Goal: Book appointment/travel/reservation

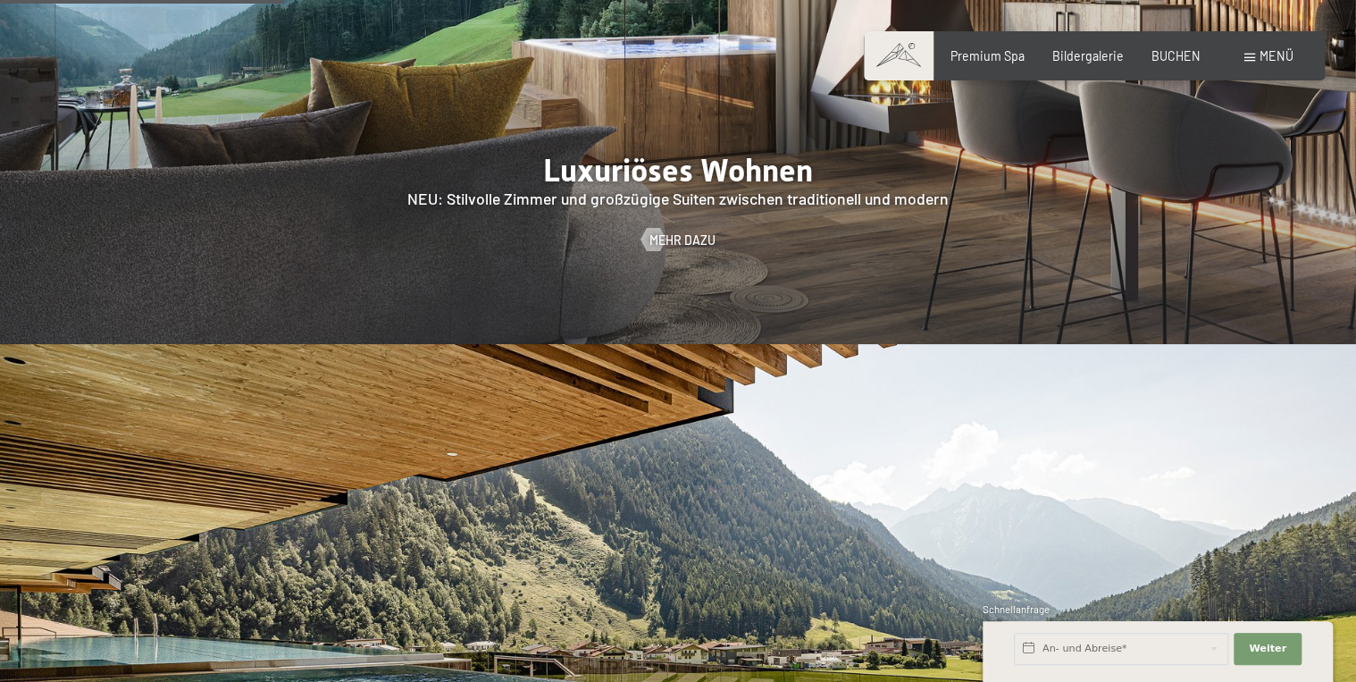
scroll to position [1715, 0]
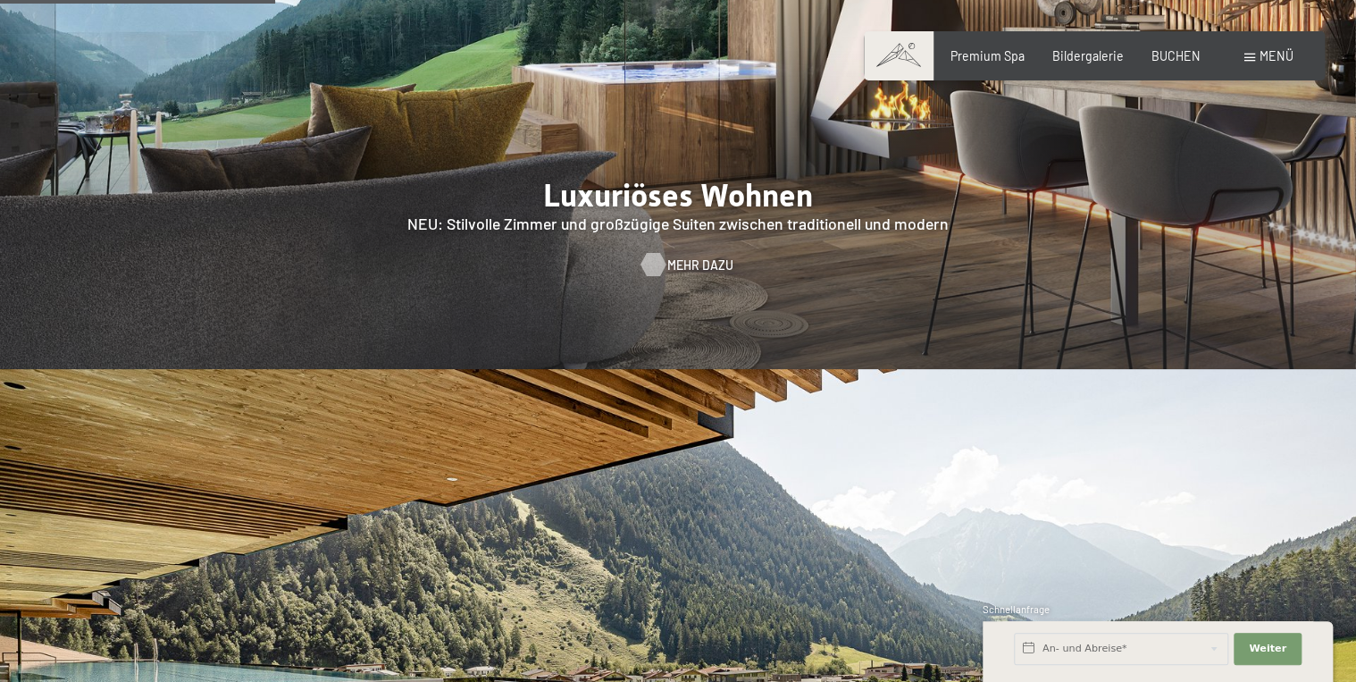
click at [678, 256] on span "Mehr dazu" at bounding box center [700, 265] width 66 height 18
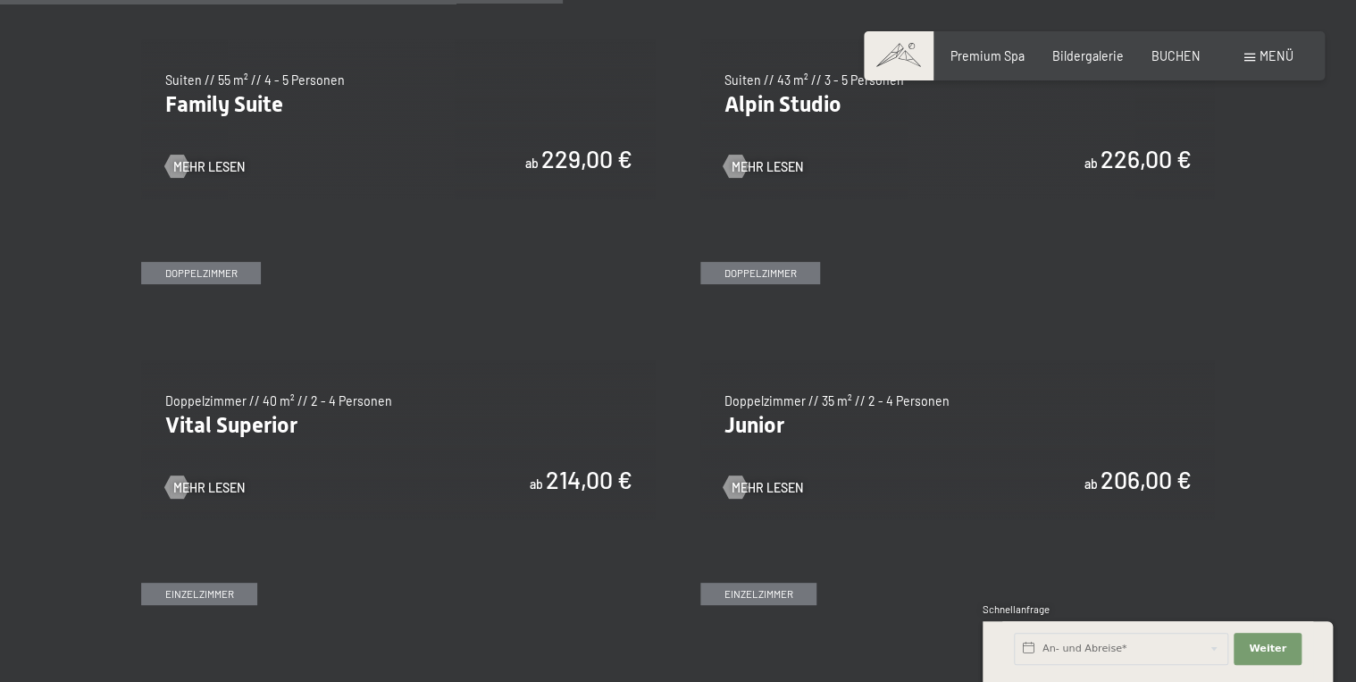
scroll to position [2073, 0]
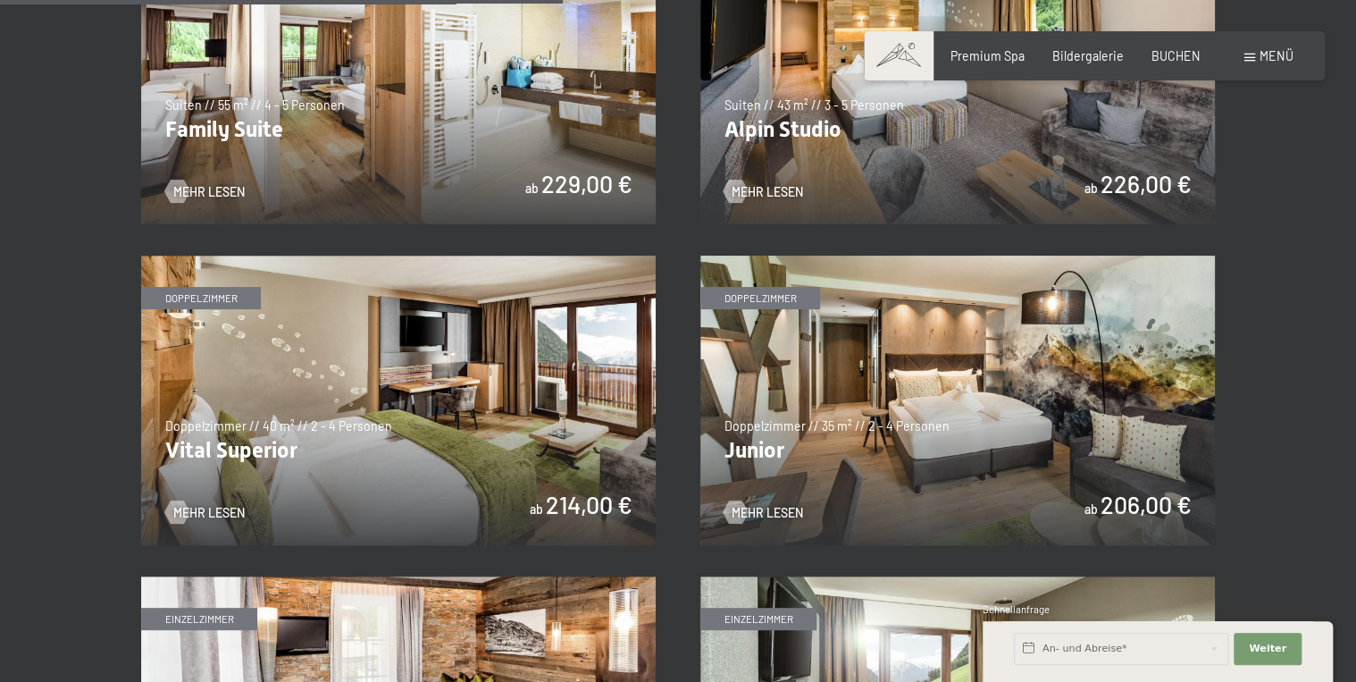
click at [1008, 158] on img at bounding box center [957, 79] width 515 height 289
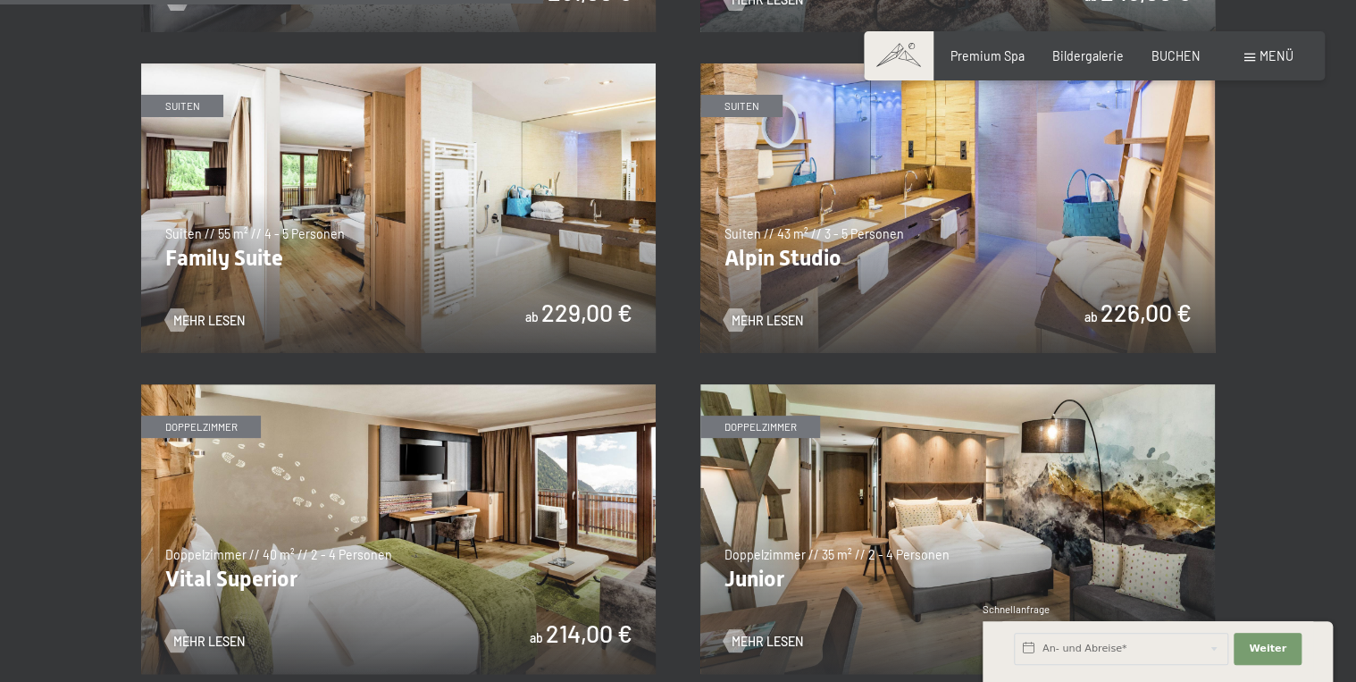
scroll to position [1930, 0]
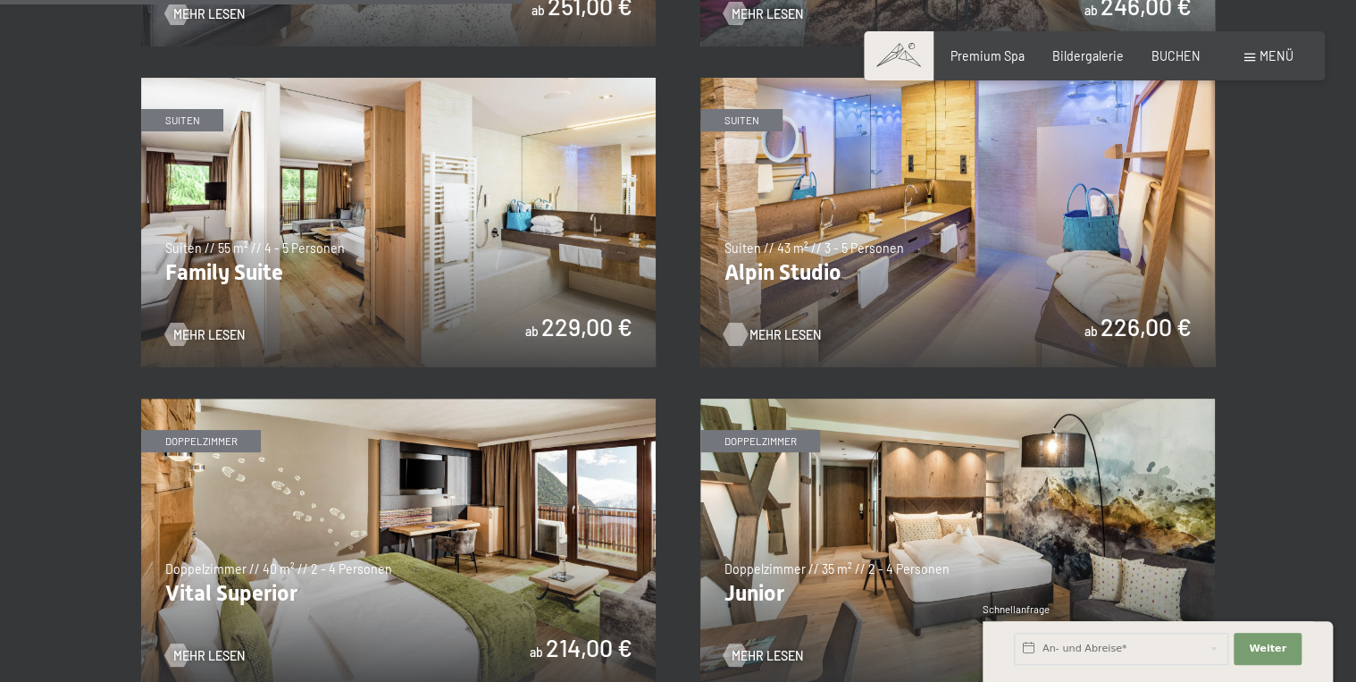
click at [757, 327] on span "Mehr Lesen" at bounding box center [785, 335] width 71 height 18
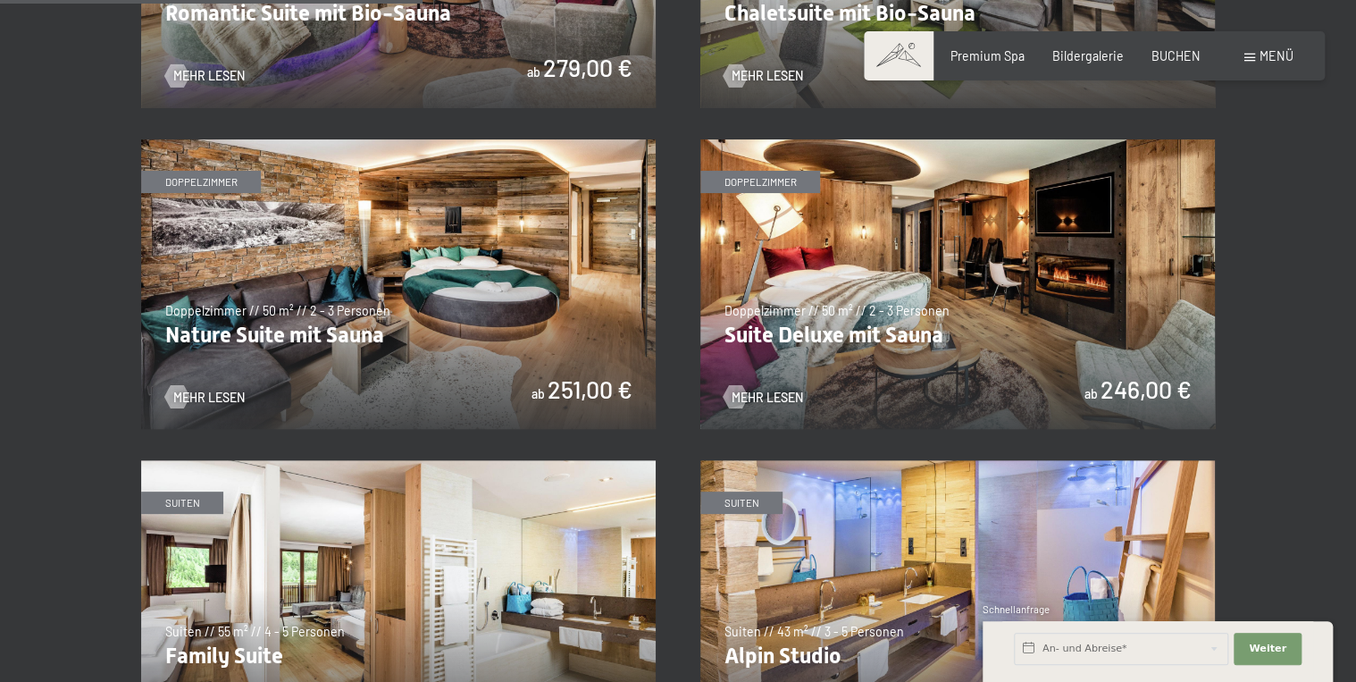
scroll to position [1572, 0]
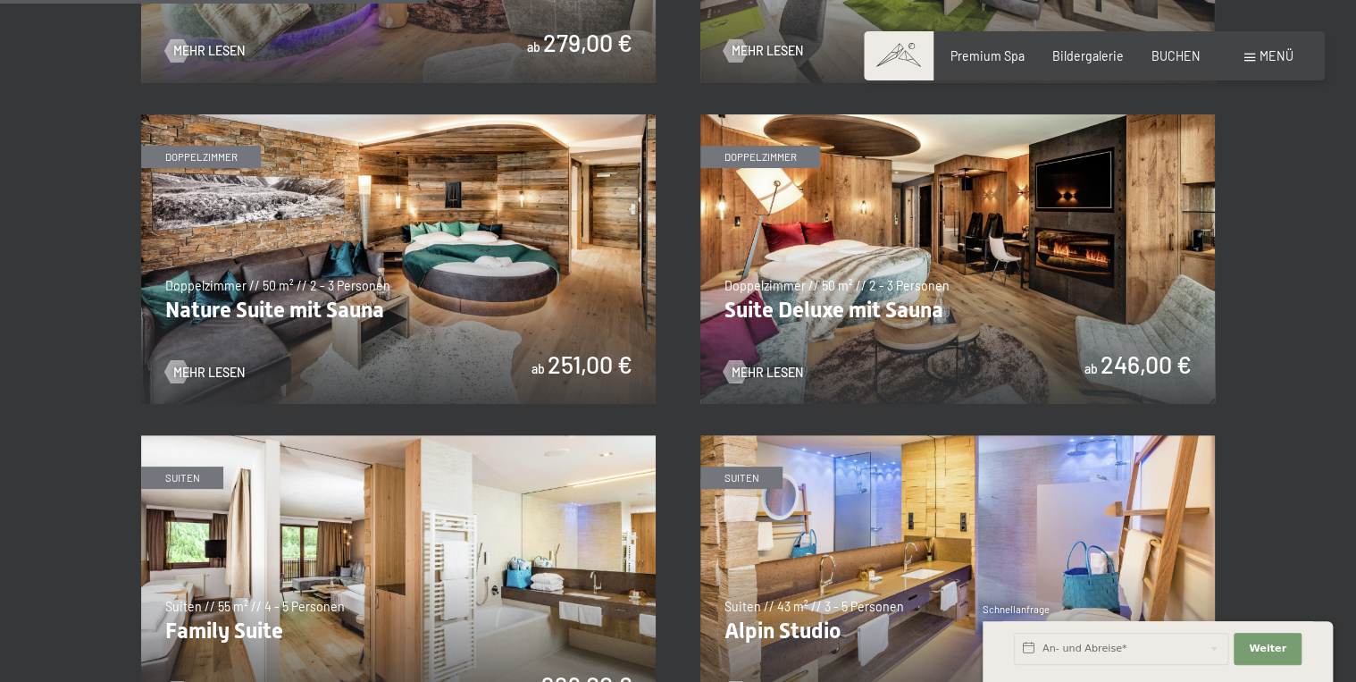
click at [961, 356] on img at bounding box center [957, 258] width 515 height 289
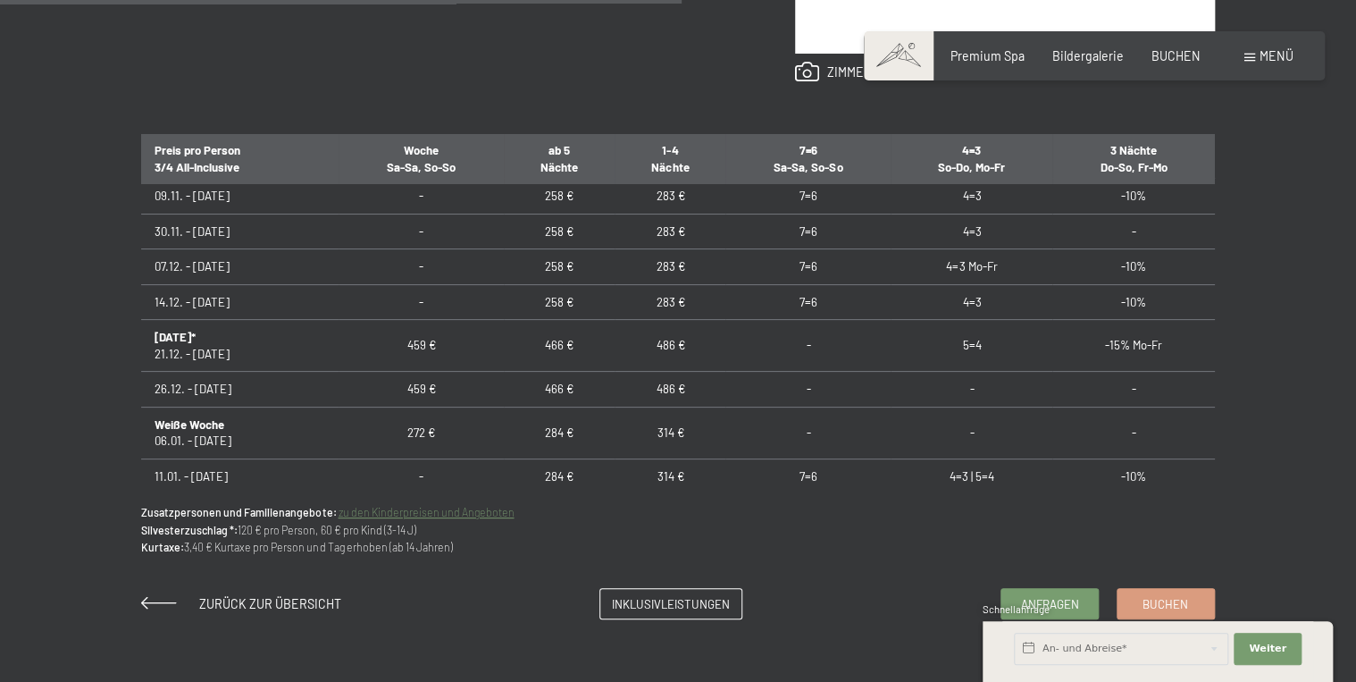
scroll to position [1072, 0]
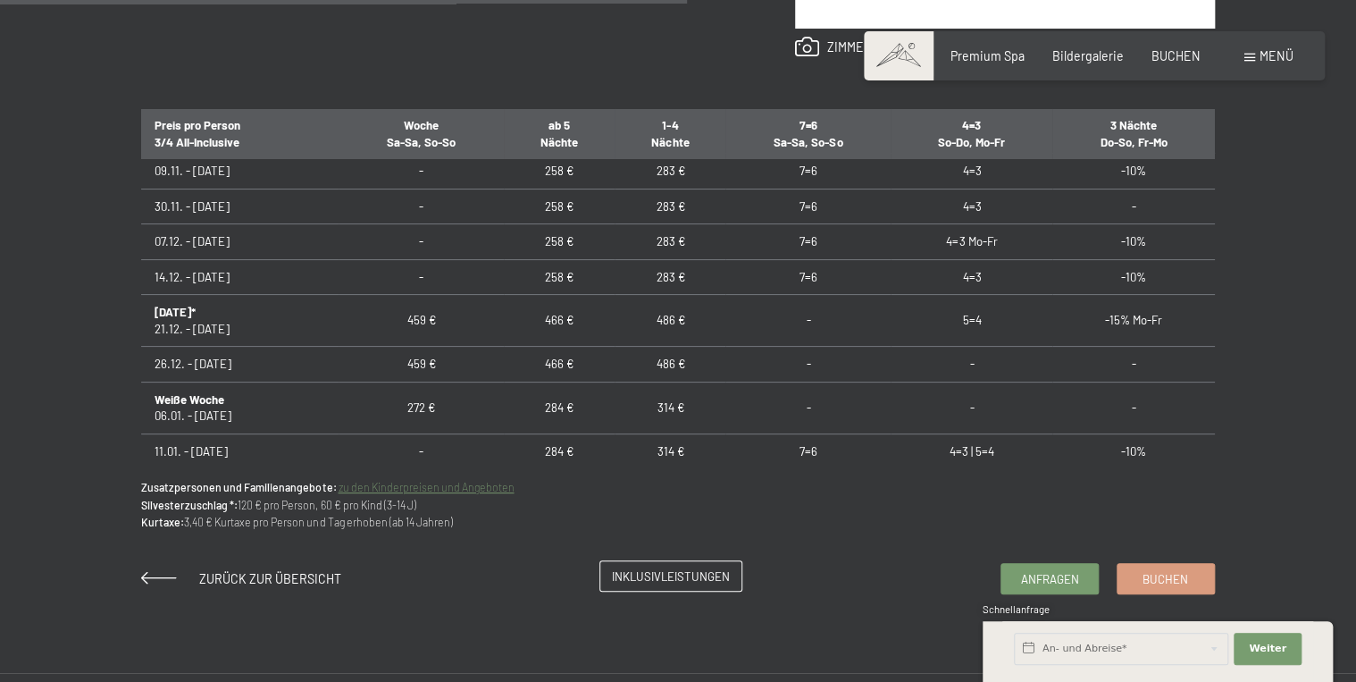
click at [658, 576] on span "Inklusivleistungen" at bounding box center [671, 576] width 118 height 16
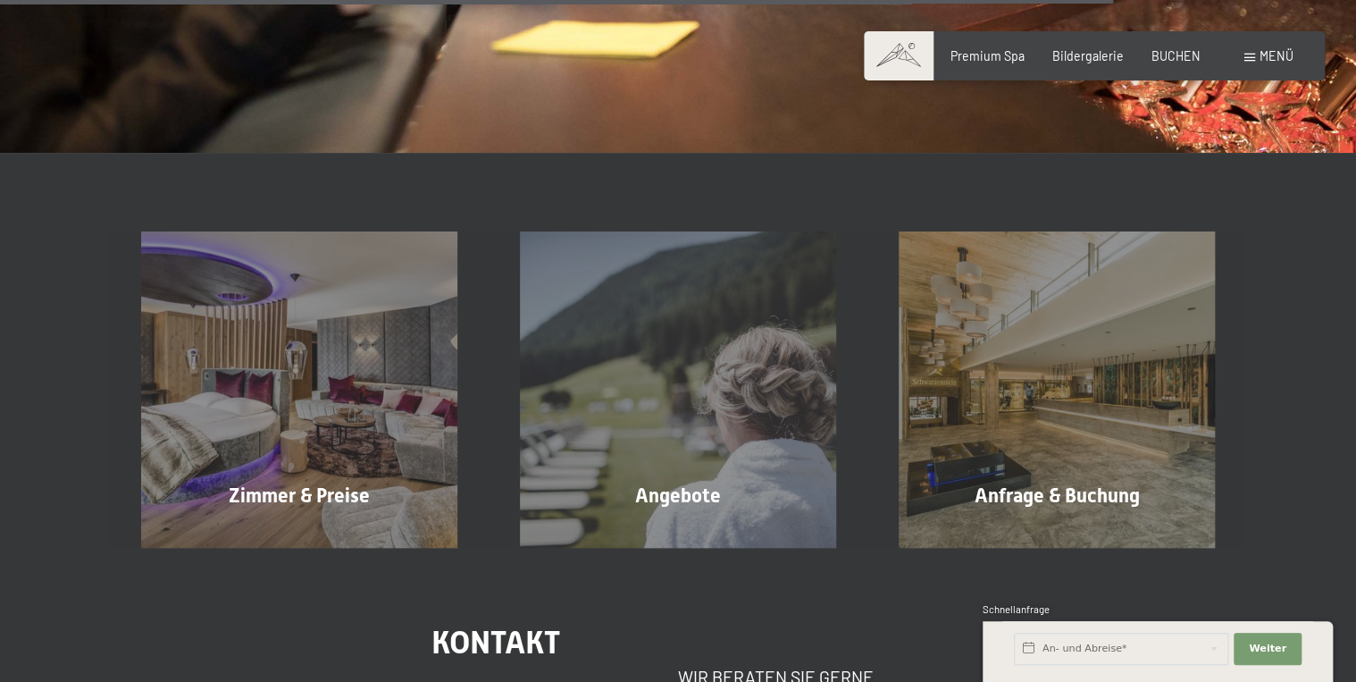
scroll to position [2573, 0]
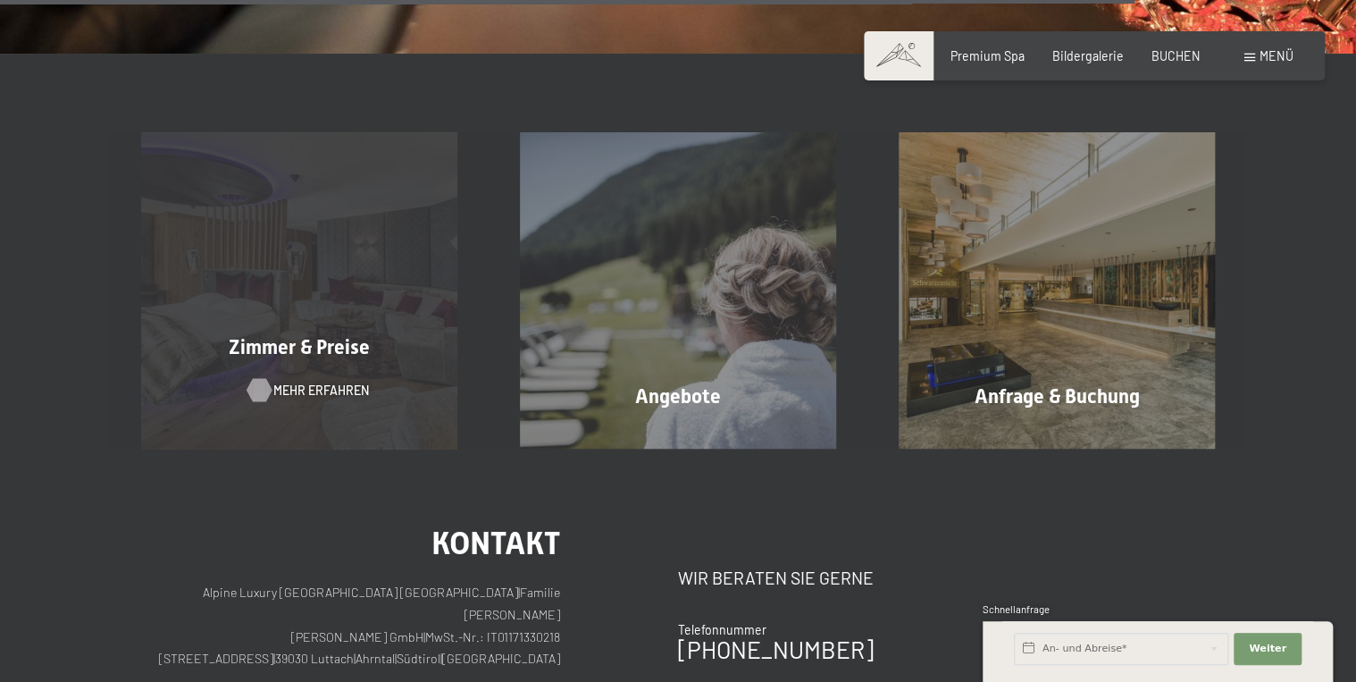
click at [286, 383] on span "Mehr erfahren" at bounding box center [321, 390] width 96 height 18
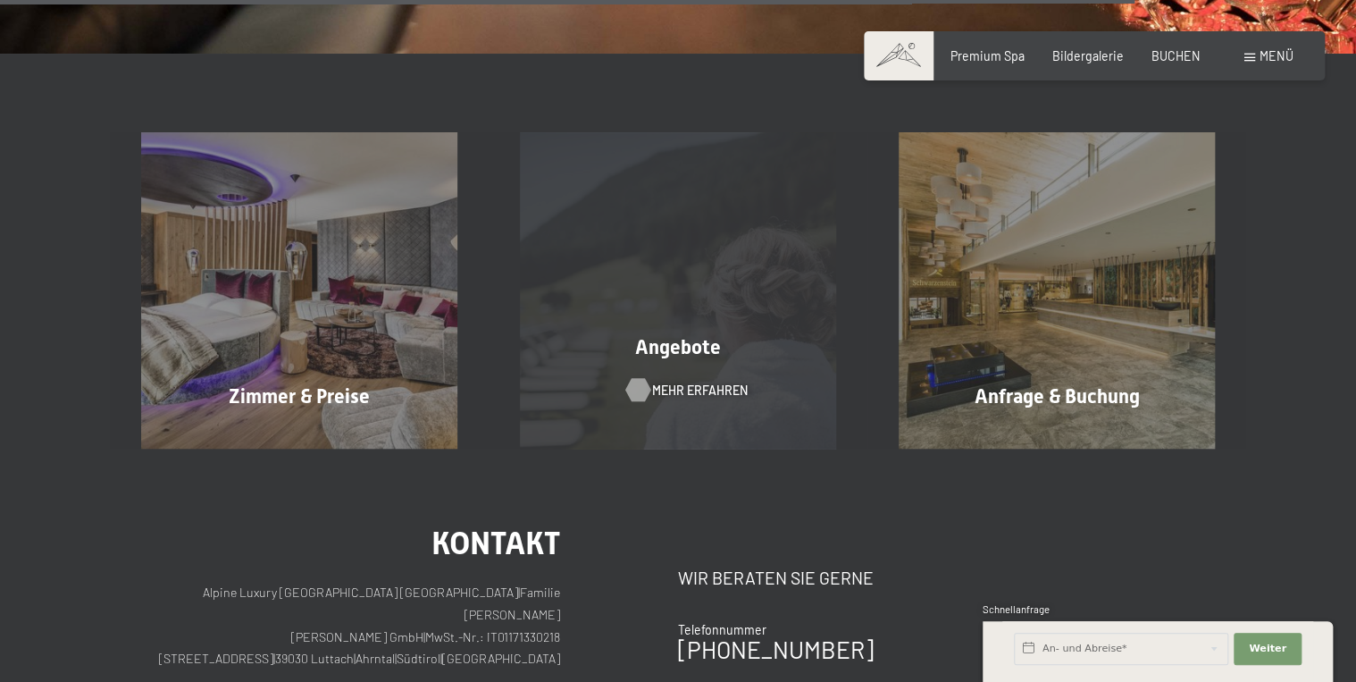
click at [697, 387] on span "Mehr erfahren" at bounding box center [700, 390] width 96 height 18
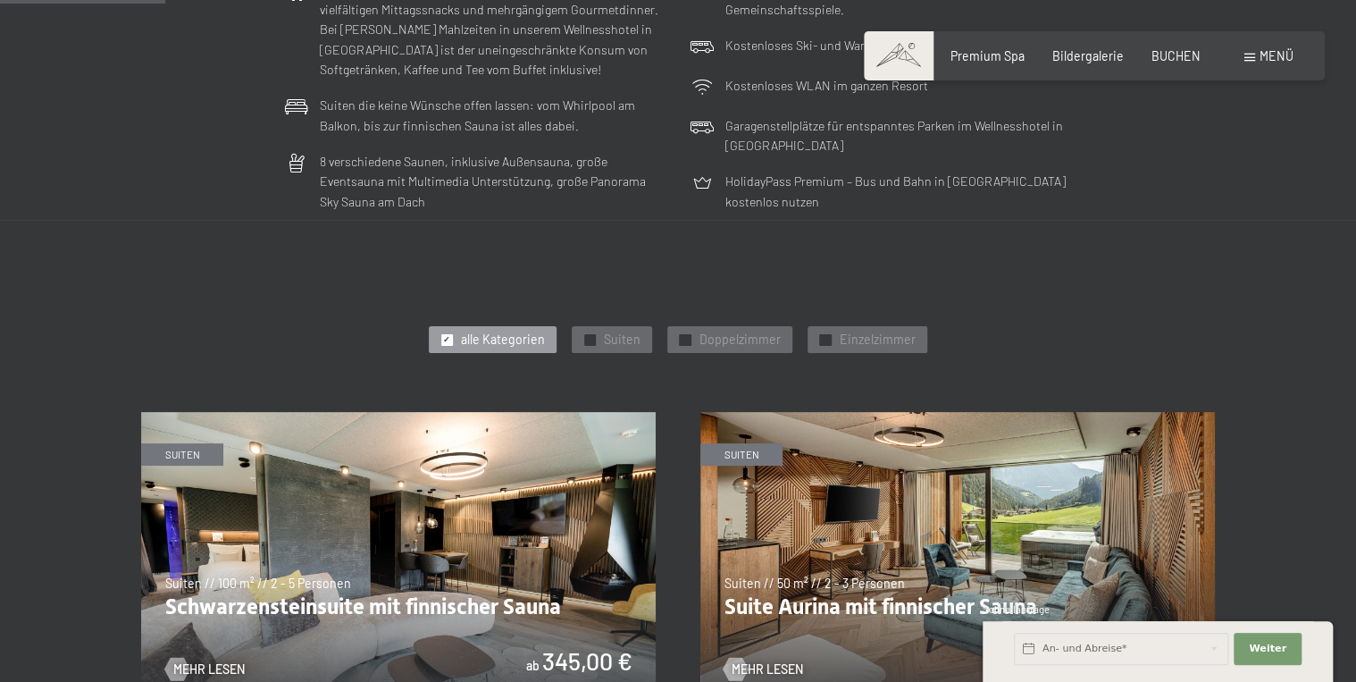
scroll to position [643, 0]
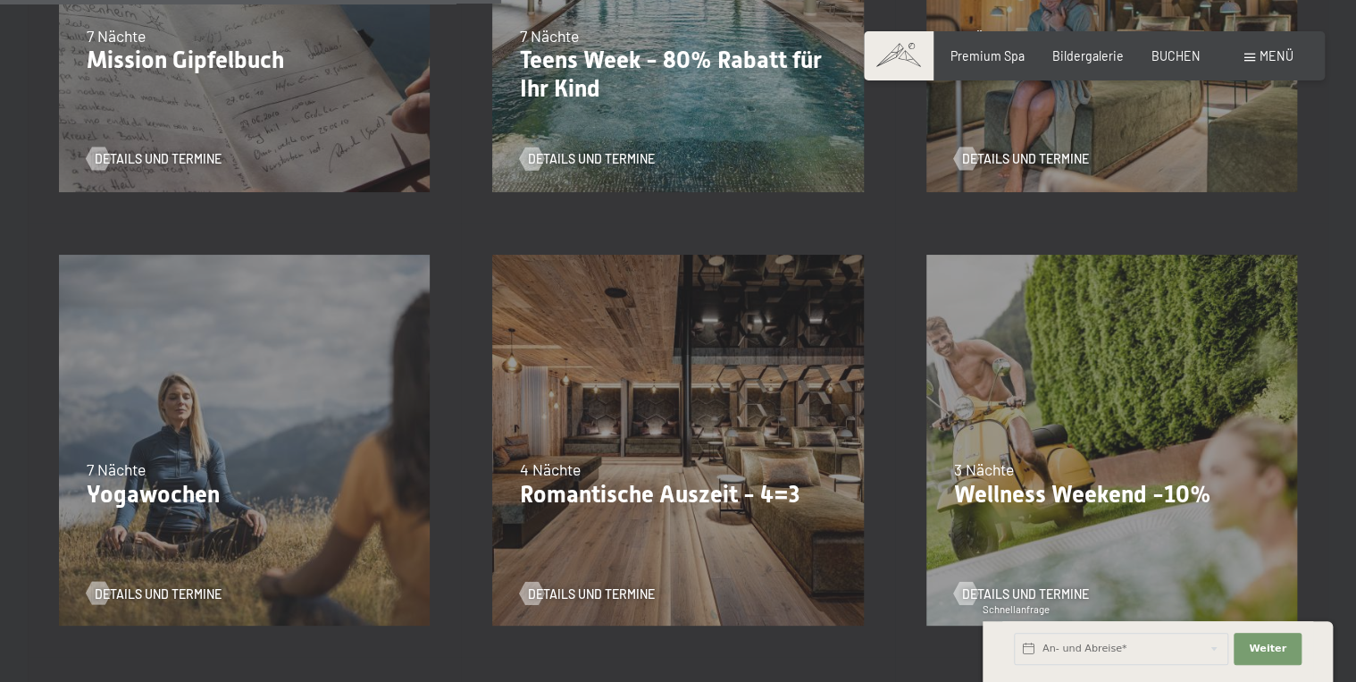
scroll to position [1144, 0]
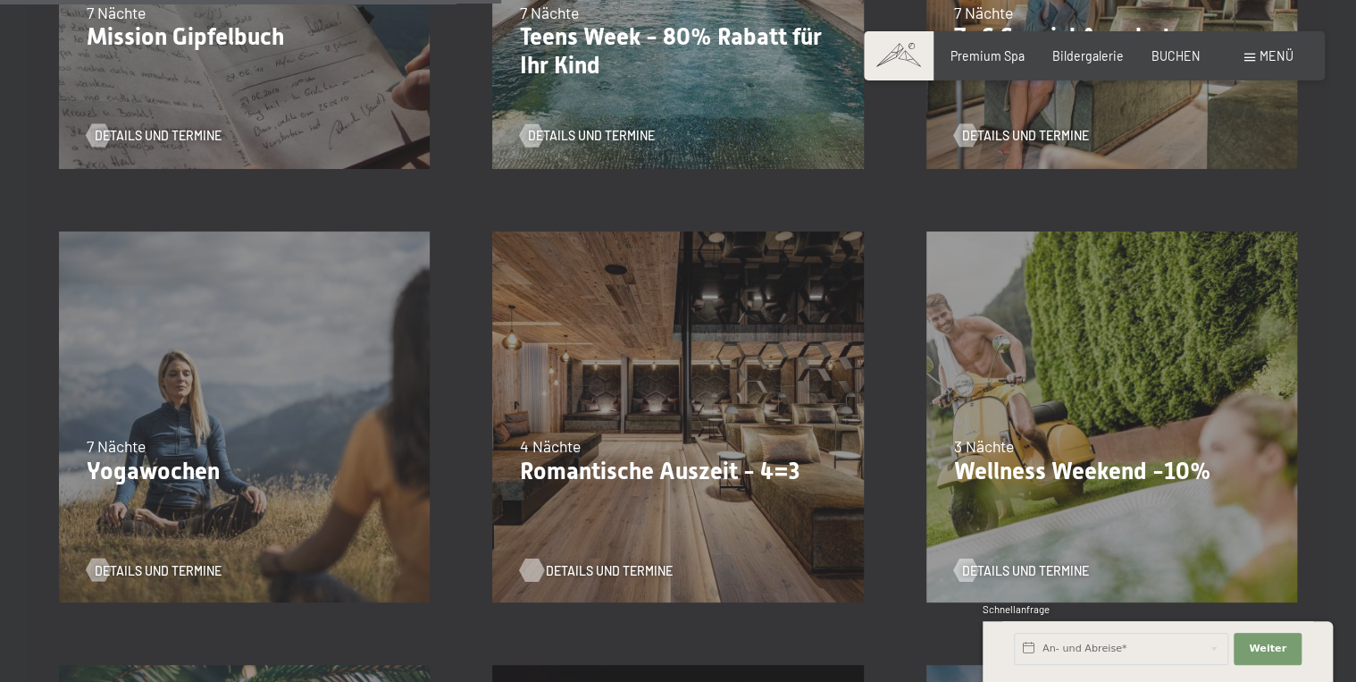
click at [570, 567] on span "Details und Termine" at bounding box center [609, 570] width 127 height 18
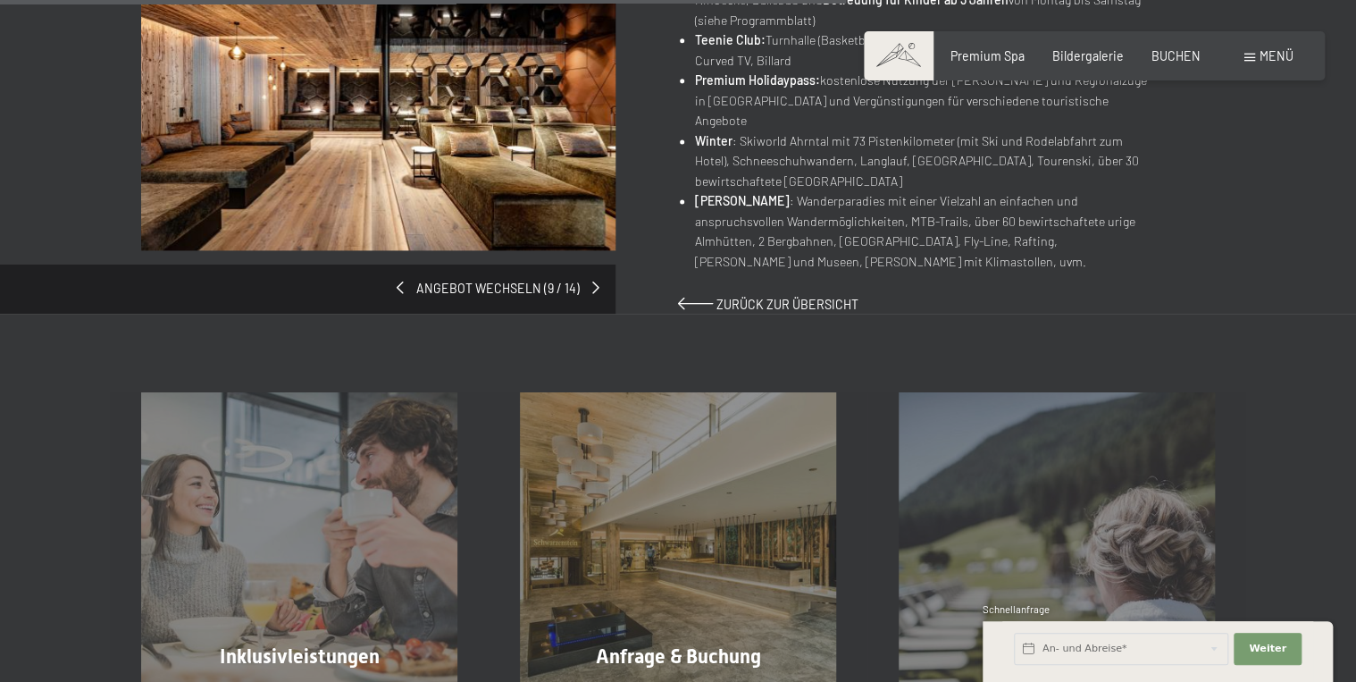
scroll to position [1215, 0]
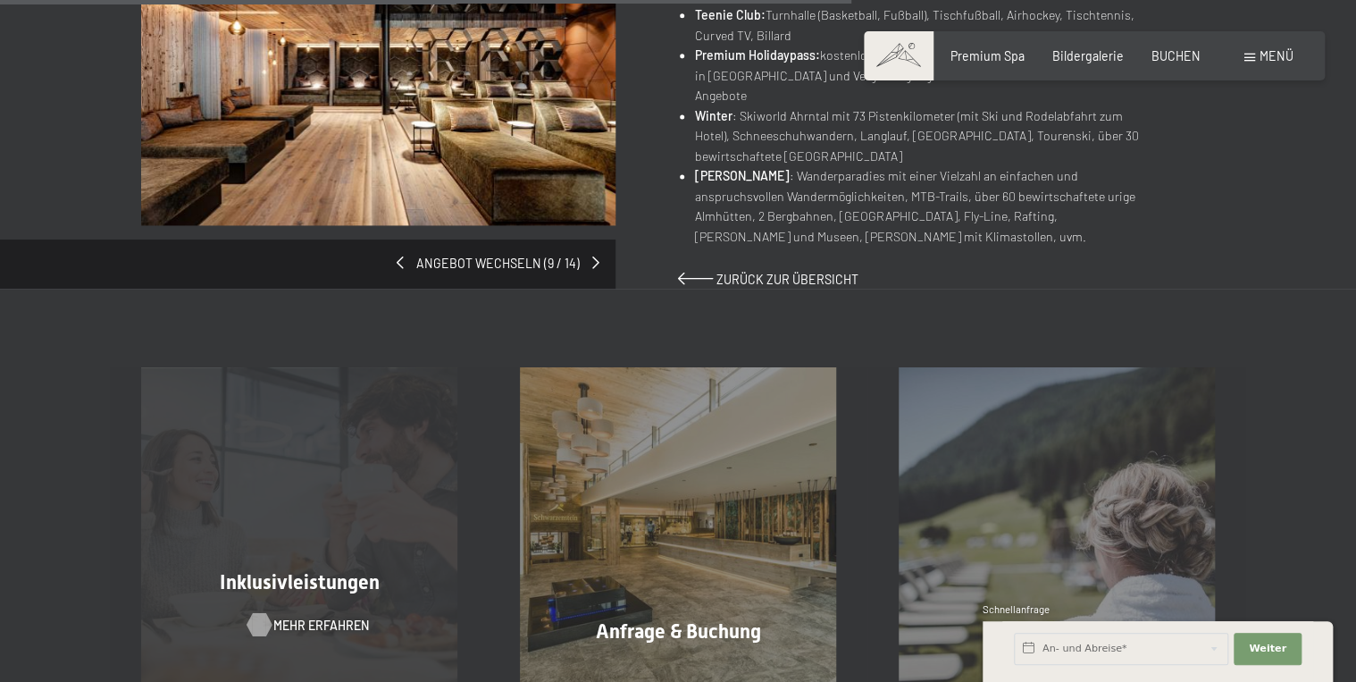
click at [264, 613] on div at bounding box center [259, 624] width 13 height 23
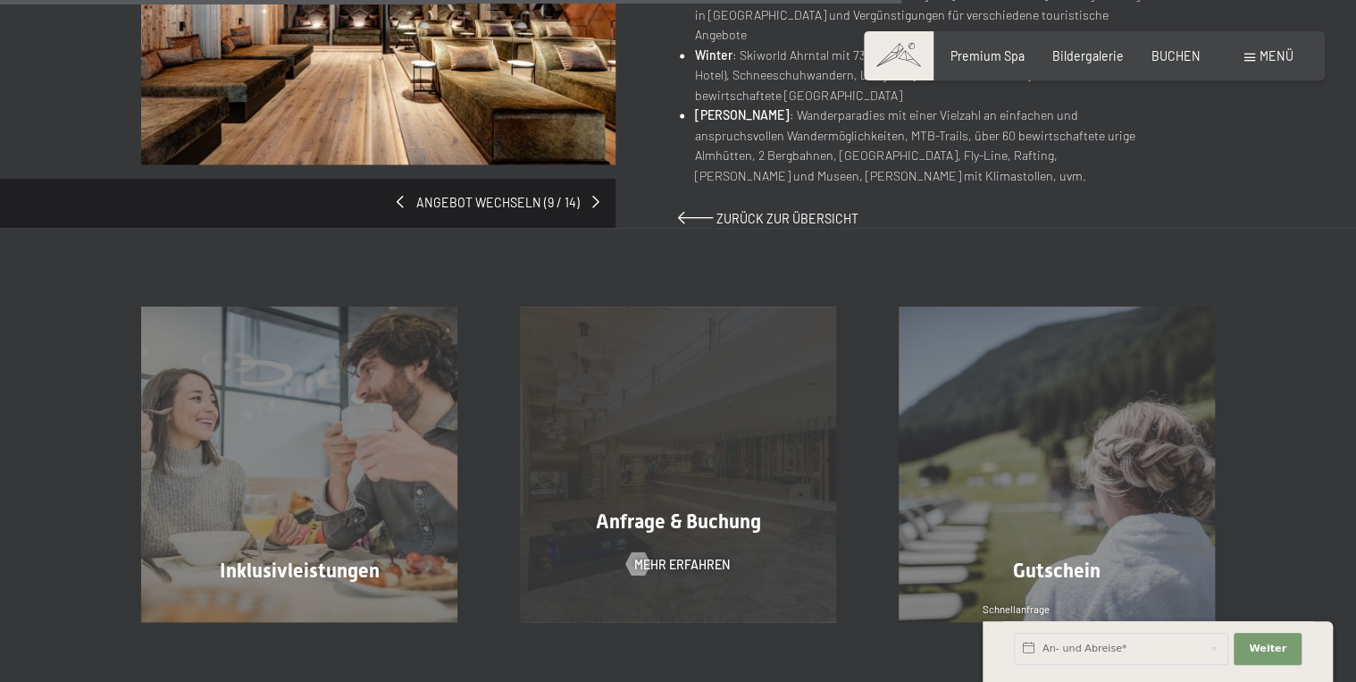
scroll to position [1287, 0]
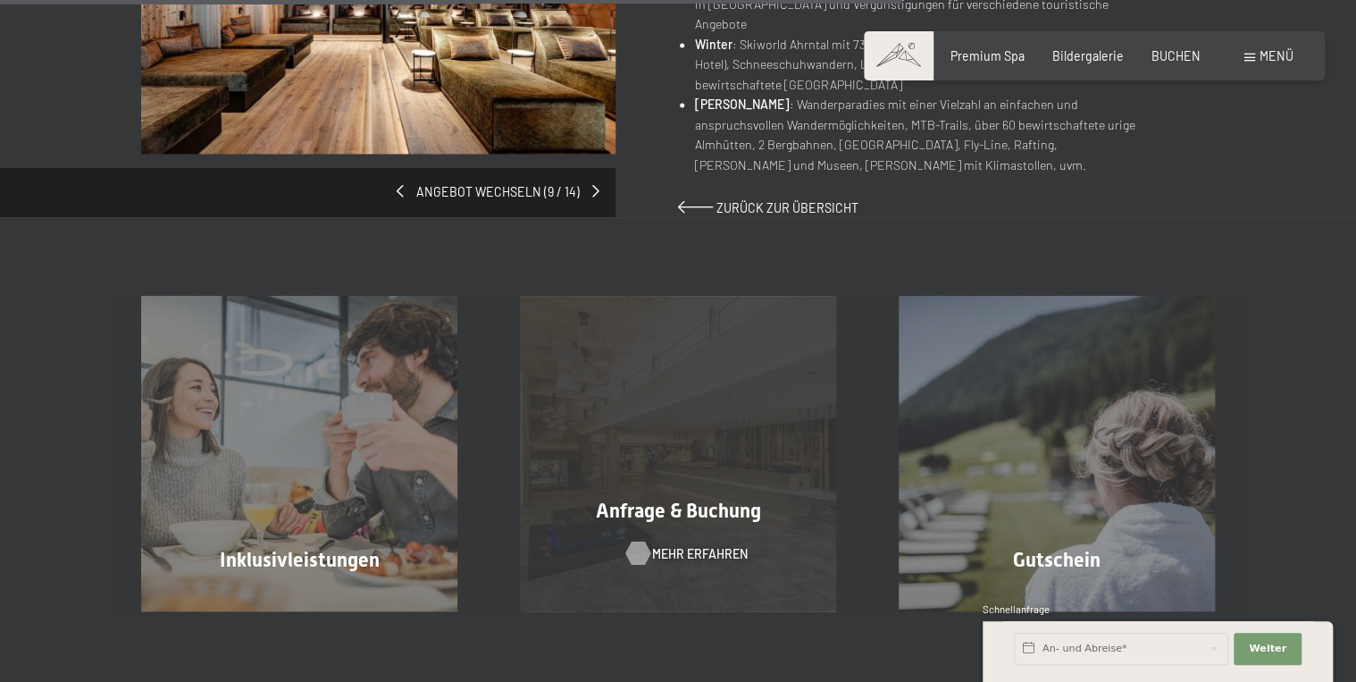
click at [658, 544] on span "Mehr erfahren" at bounding box center [700, 553] width 96 height 18
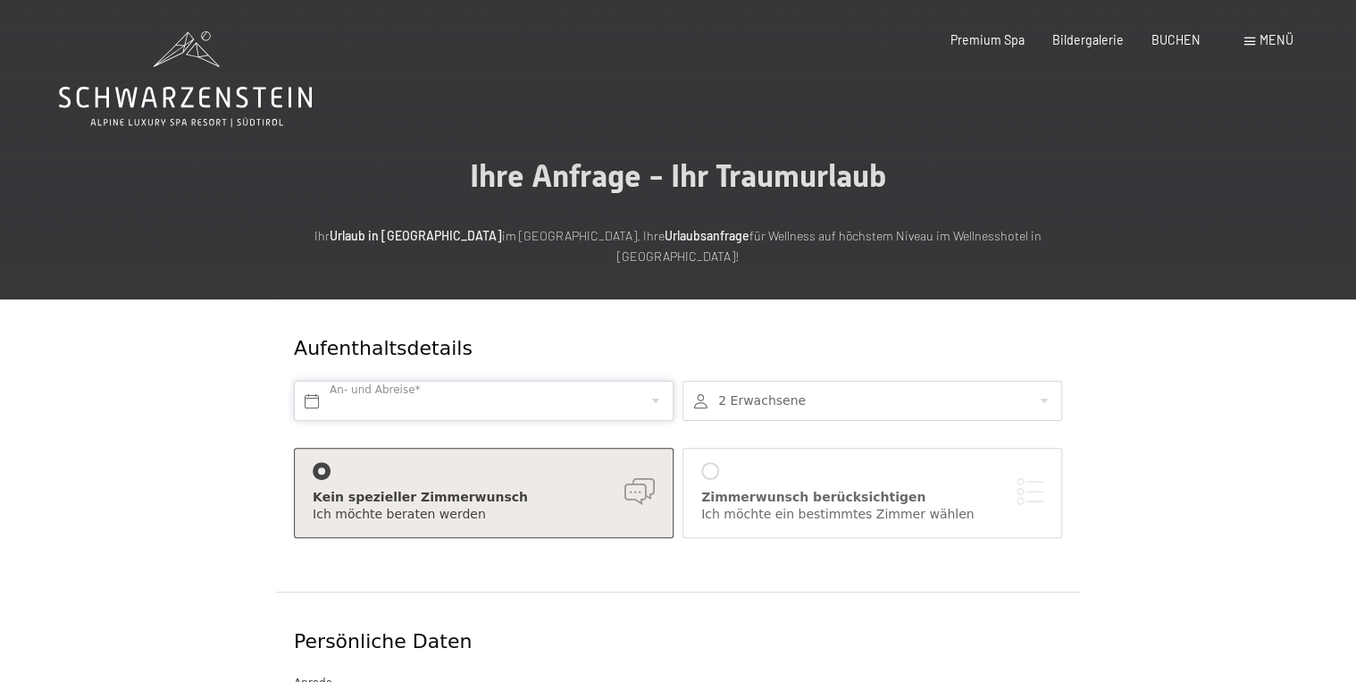
click at [311, 381] on input "text" at bounding box center [484, 401] width 380 height 40
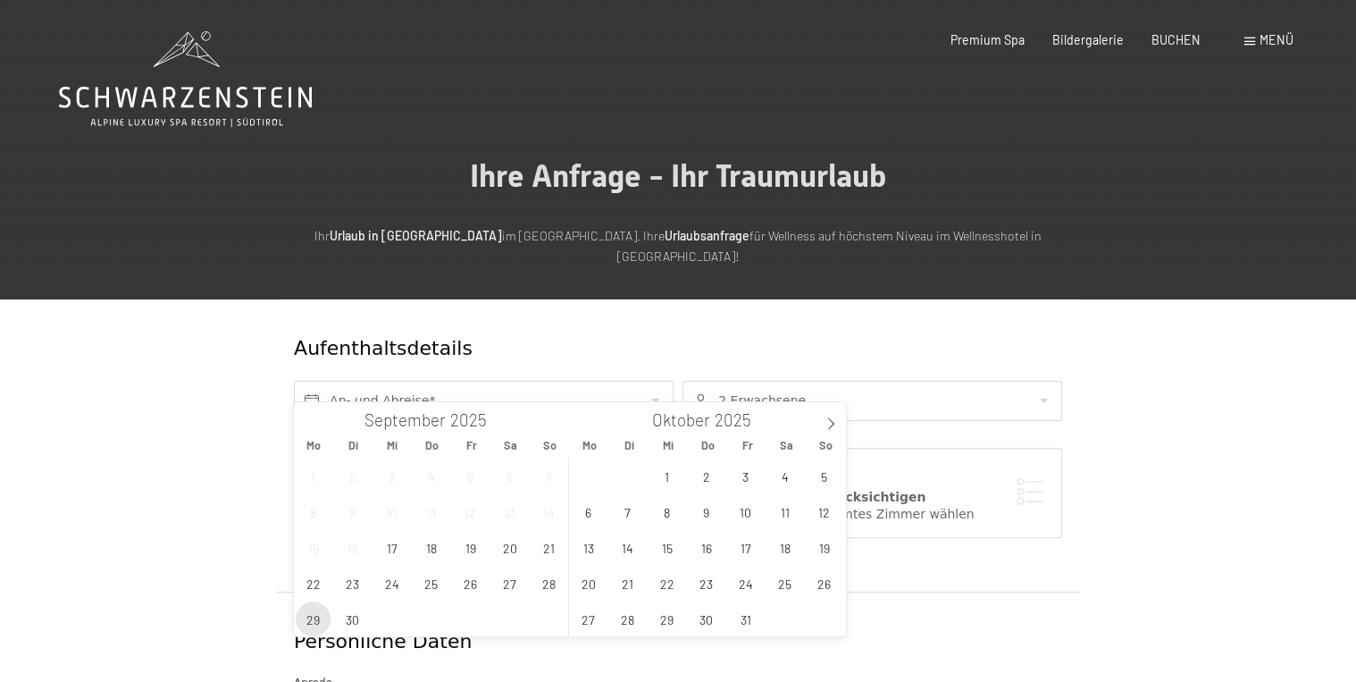
click at [312, 621] on span "29" at bounding box center [313, 618] width 35 height 35
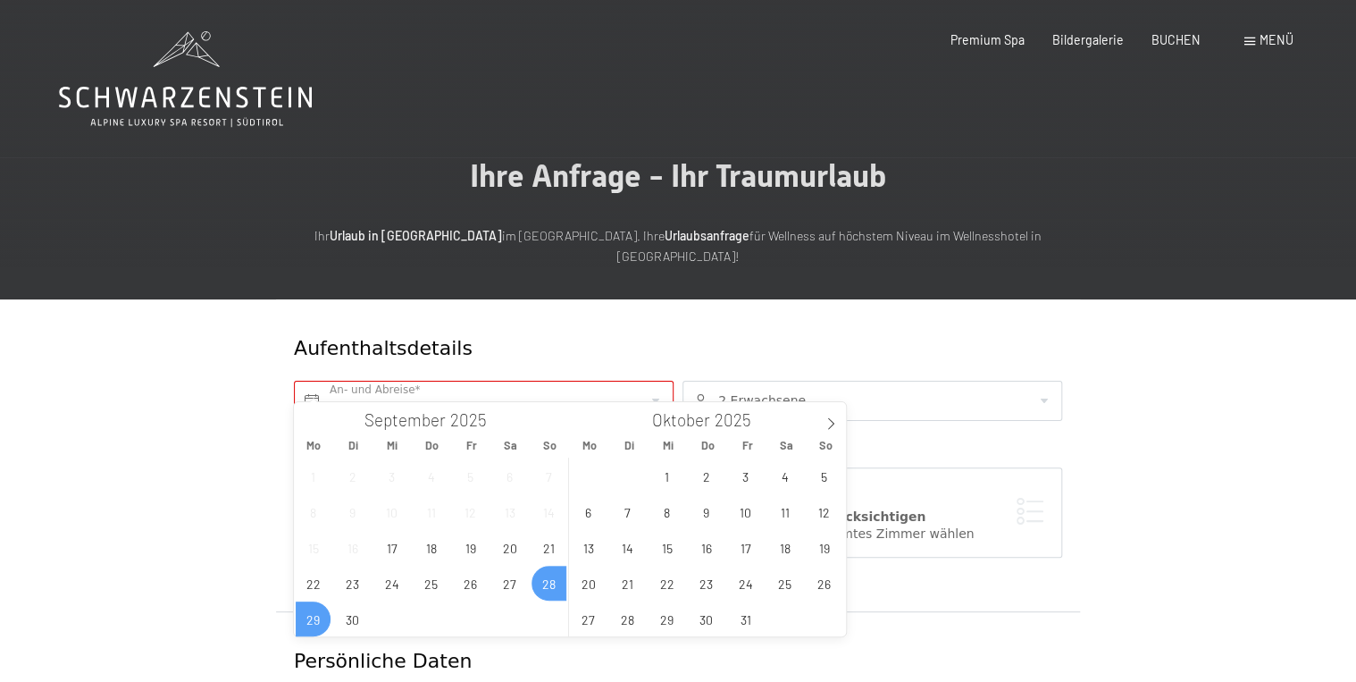
click at [554, 583] on span "28" at bounding box center [549, 583] width 35 height 35
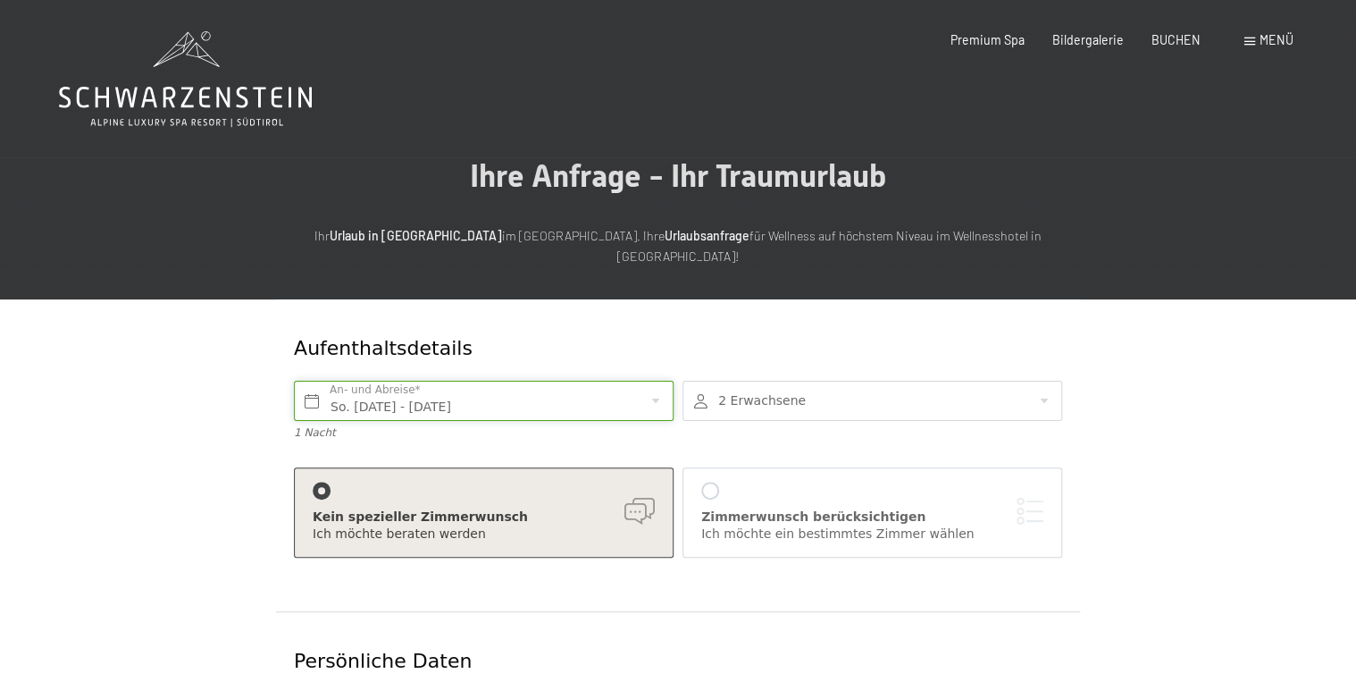
click at [311, 381] on input "So. 28.09.2025 - Mo. 29.09.2025" at bounding box center [484, 401] width 380 height 40
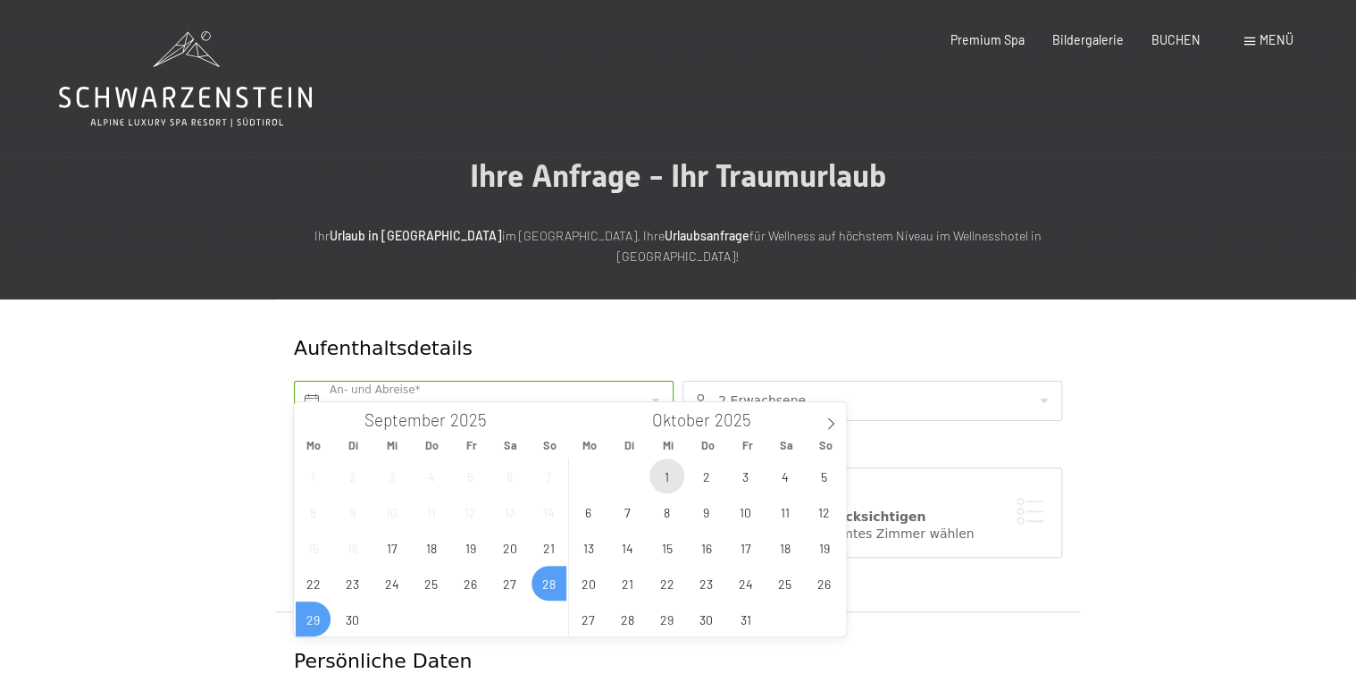
click at [675, 477] on span "1" at bounding box center [667, 475] width 35 height 35
click at [550, 583] on span "28" at bounding box center [549, 583] width 35 height 35
type input "So. 28.09.2025 - Mi. 01.10.2025"
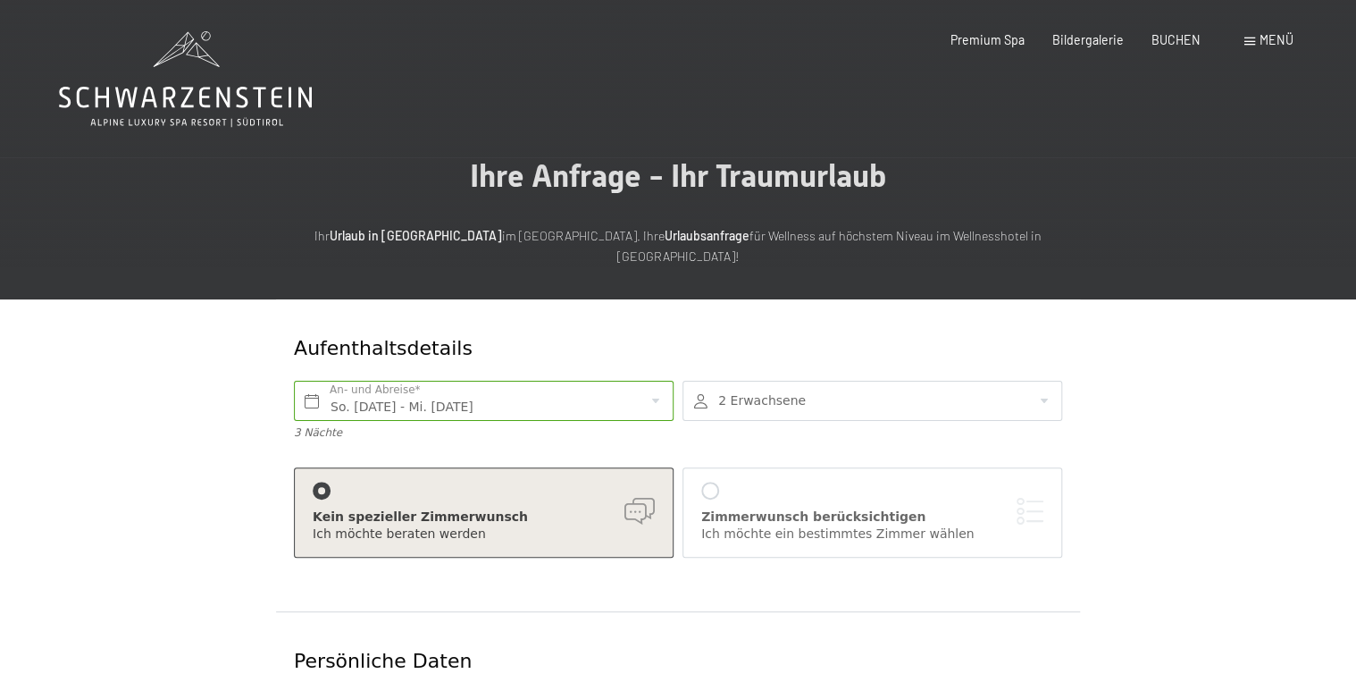
click at [711, 482] on div at bounding box center [710, 491] width 18 height 18
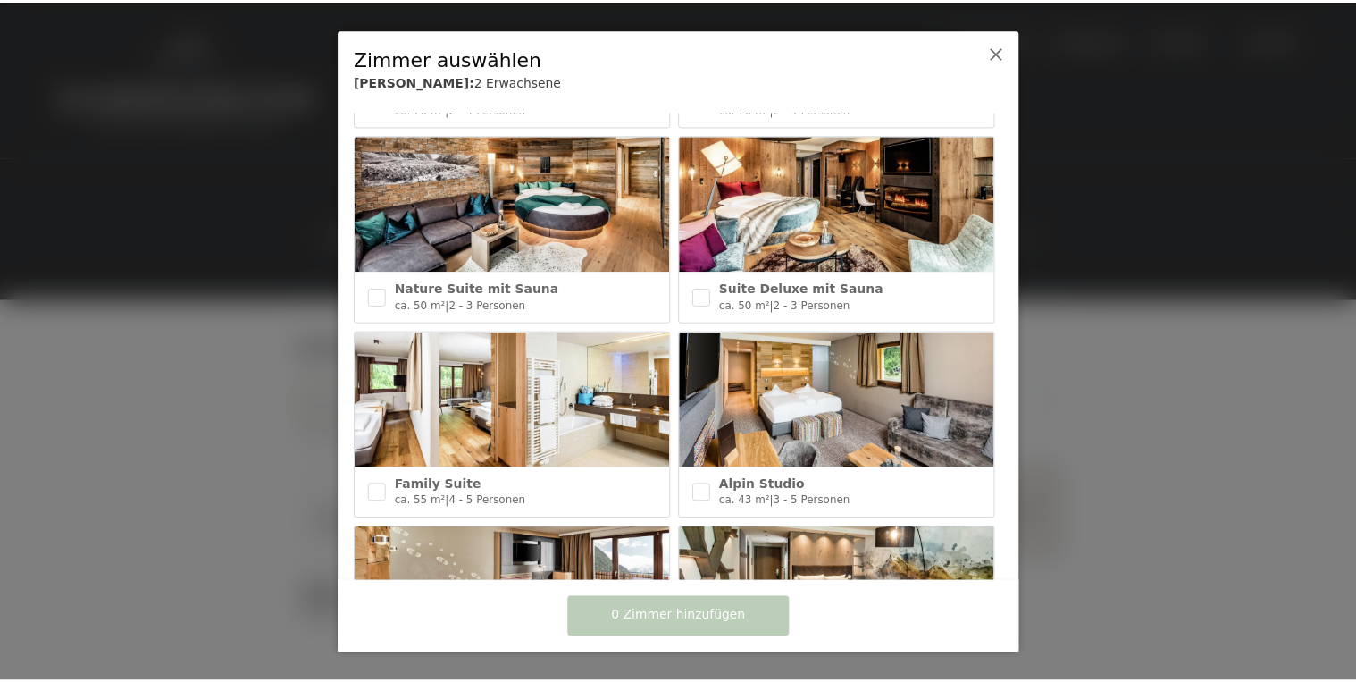
scroll to position [357, 0]
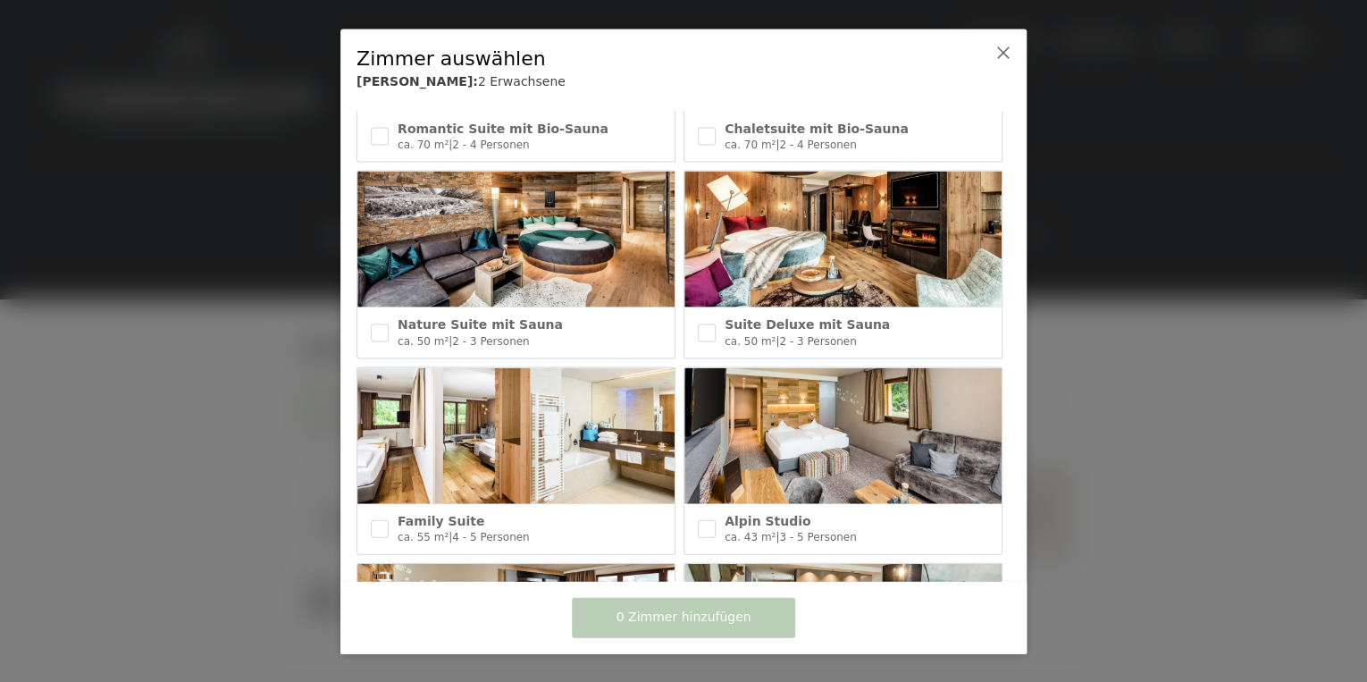
click at [486, 240] on img at bounding box center [515, 240] width 317 height 136
checkbox input "true"
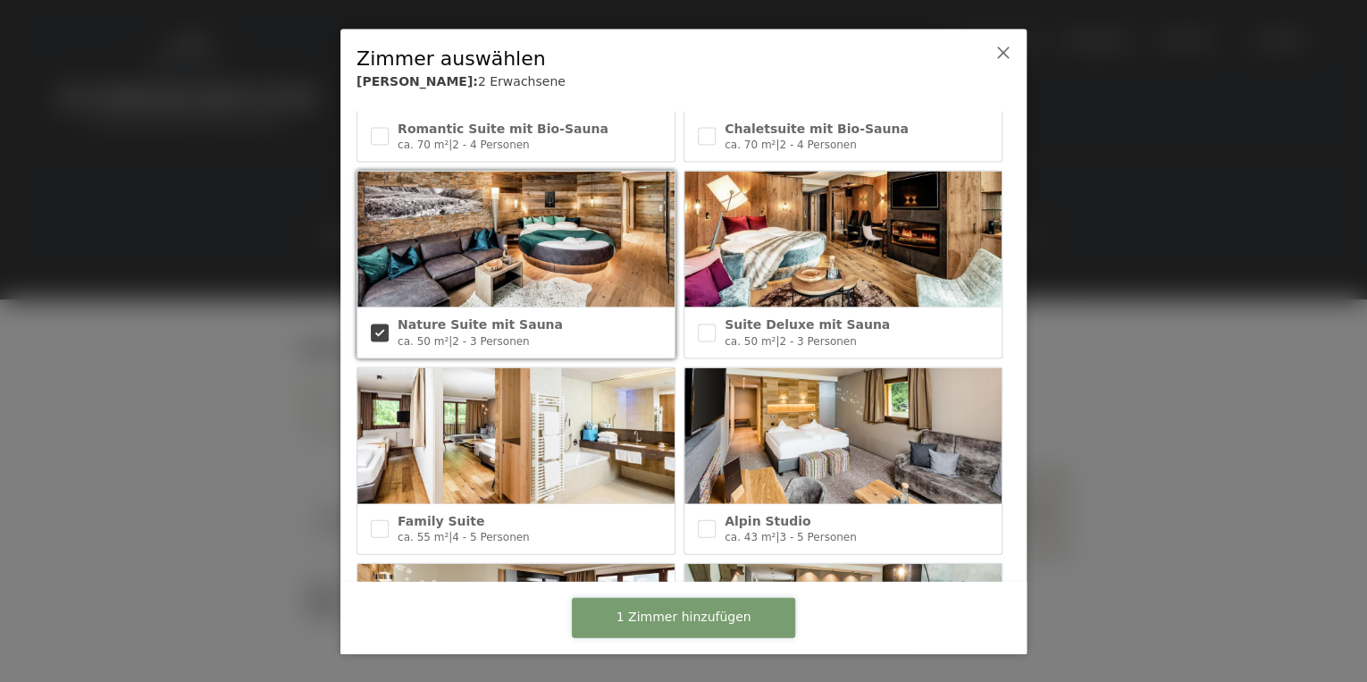
click at [706, 616] on span "1 Zimmer hinzufügen" at bounding box center [683, 617] width 135 height 18
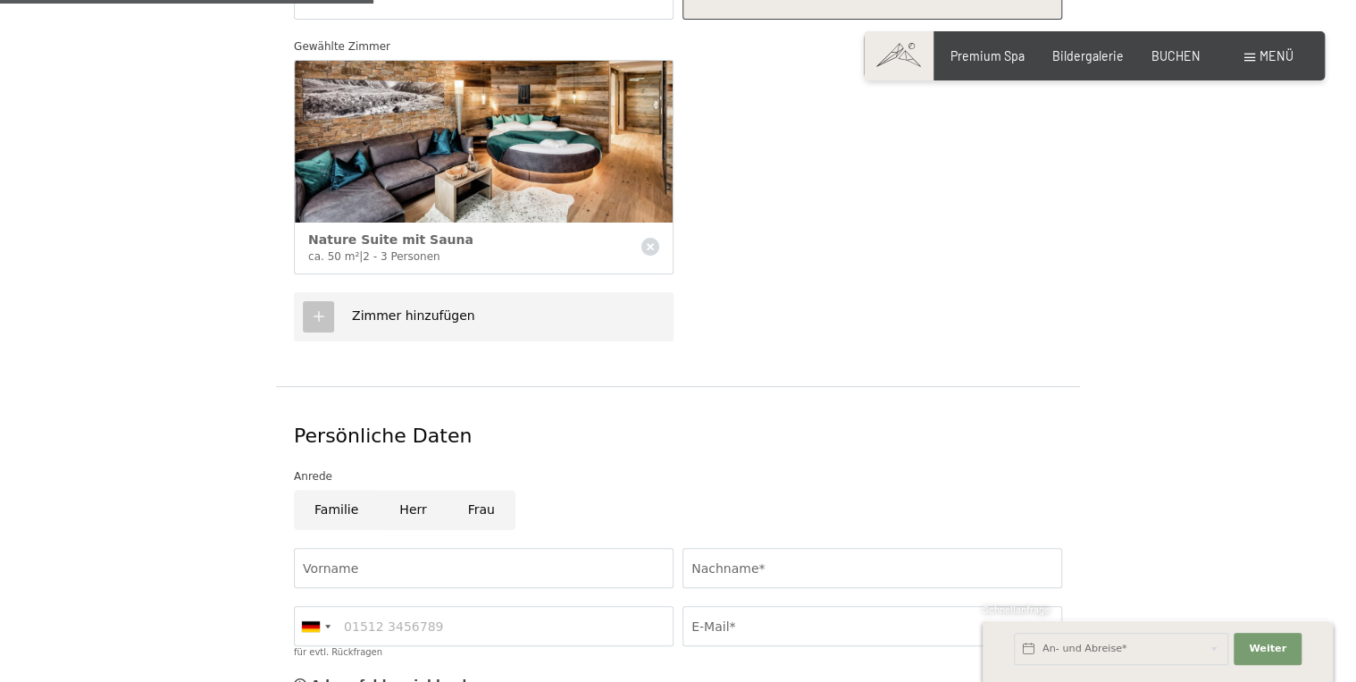
scroll to position [572, 0]
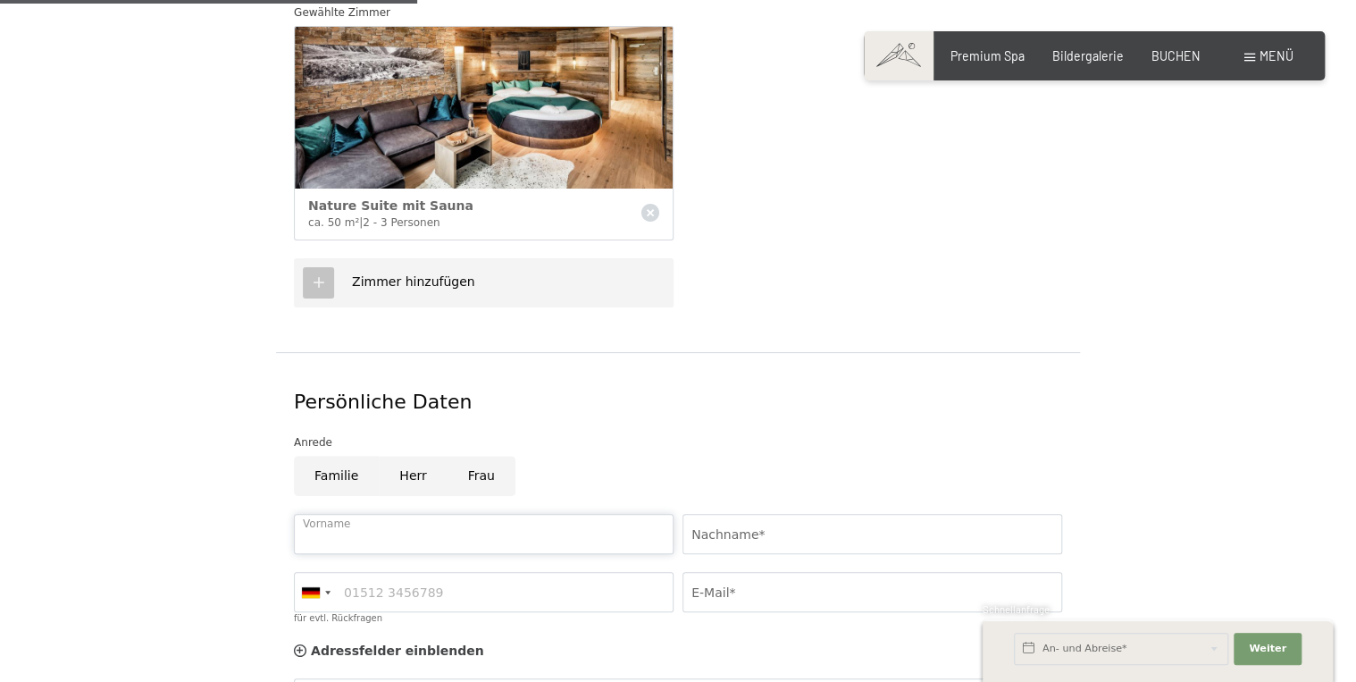
click at [312, 516] on input "Vorname" at bounding box center [484, 534] width 380 height 40
type input "Johann"
type input "Breckner"
type input "06644266320"
type input "johann.breckner@gmx.at"
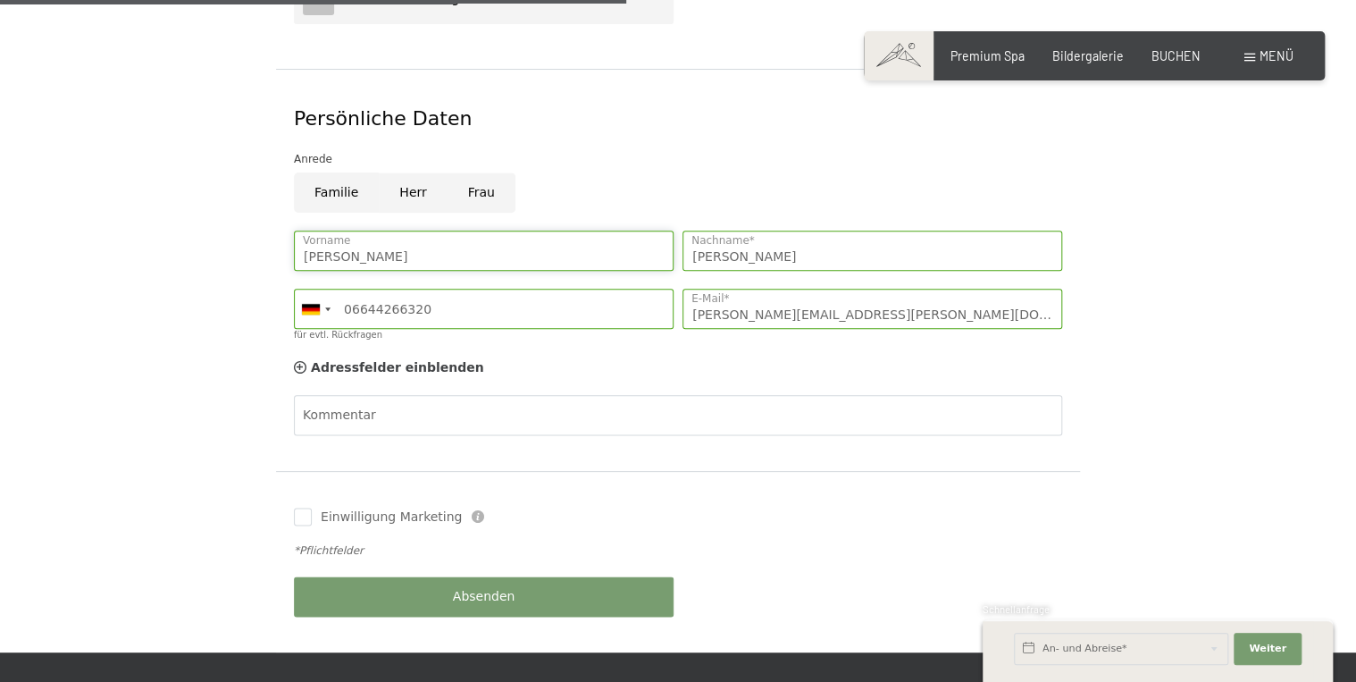
scroll to position [858, 0]
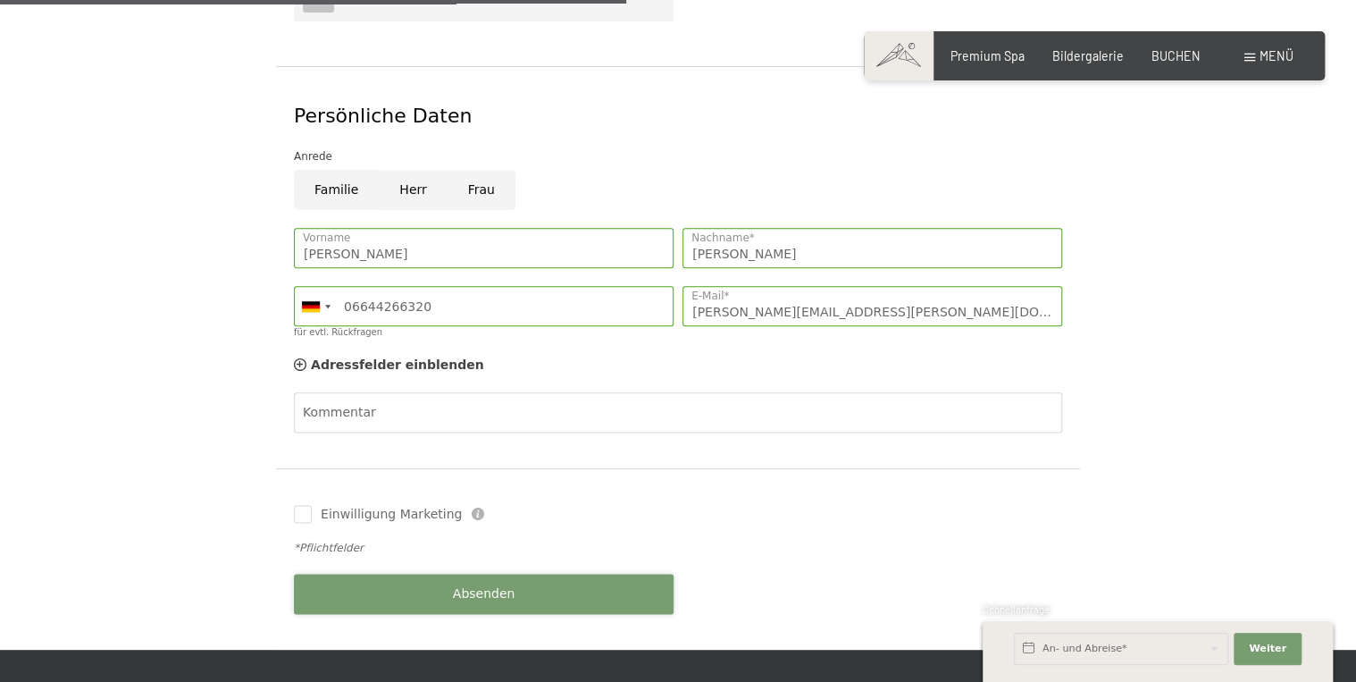
click at [547, 574] on button "Absenden" at bounding box center [484, 594] width 380 height 40
